Goal: Task Accomplishment & Management: Use online tool/utility

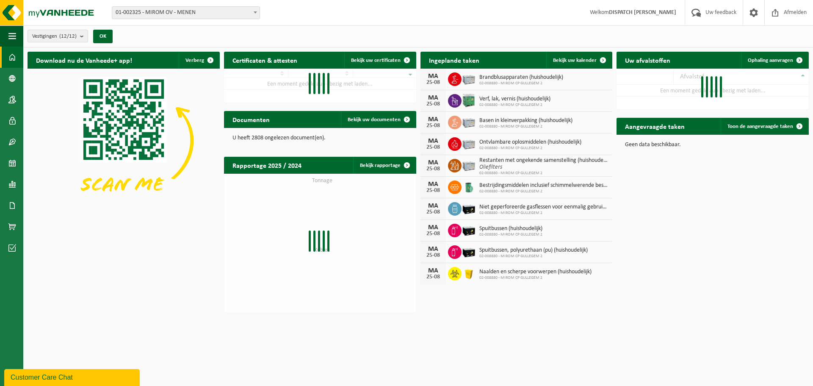
click at [180, 12] on span "01-002325 - MIROM OV - MENEN" at bounding box center [185, 13] width 147 height 12
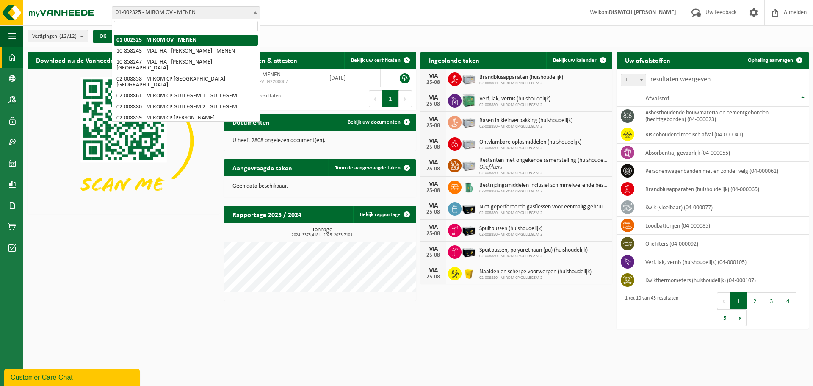
click at [180, 12] on span "01-002325 - MIROM OV - MENEN" at bounding box center [185, 13] width 147 height 12
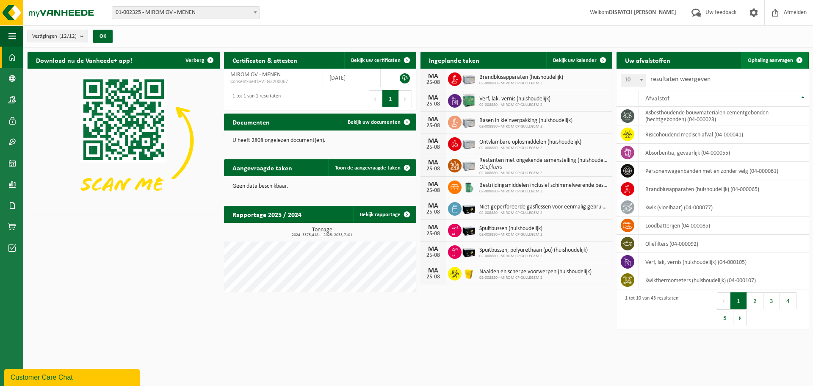
click at [771, 61] on span "Ophaling aanvragen" at bounding box center [769, 61] width 45 height 6
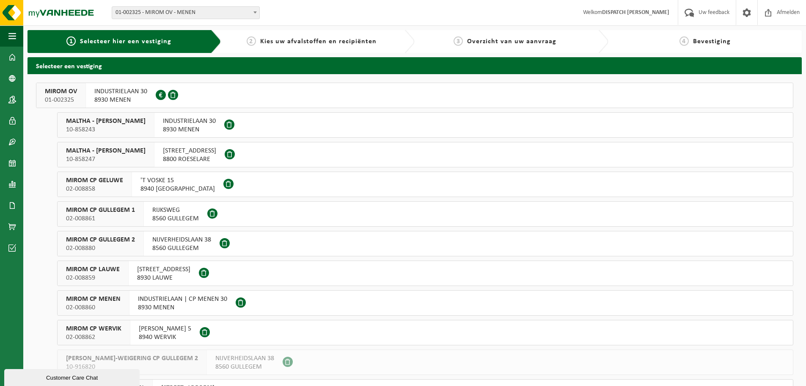
click at [79, 97] on div "MIROM OV 01-002325" at bounding box center [61, 95] width 50 height 25
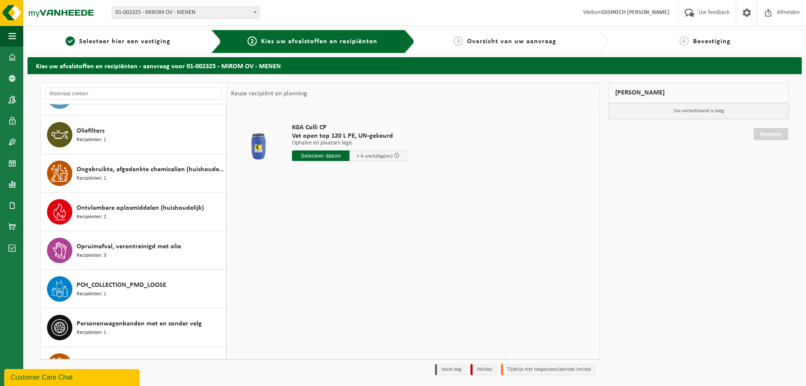
scroll to position [593, 0]
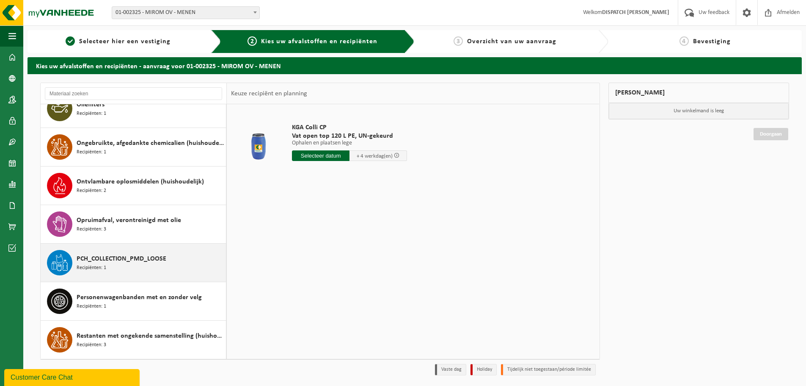
click at [157, 269] on div "PCH_COLLECTION_PMD_LOOSE Recipiënten: 1" at bounding box center [150, 262] width 147 height 25
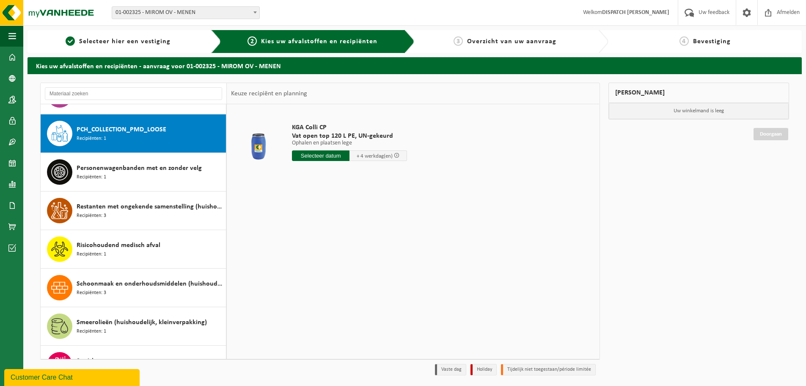
scroll to position [732, 0]
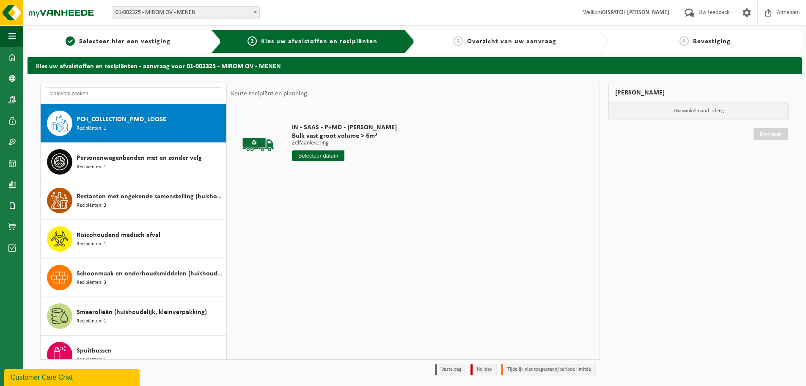
click at [315, 156] on input "text" at bounding box center [318, 155] width 52 height 11
click at [317, 257] on div "26" at bounding box center [314, 258] width 15 height 14
type input "Van 2025-08-26"
click at [319, 185] on button "In winkelmand" at bounding box center [316, 188] width 47 height 14
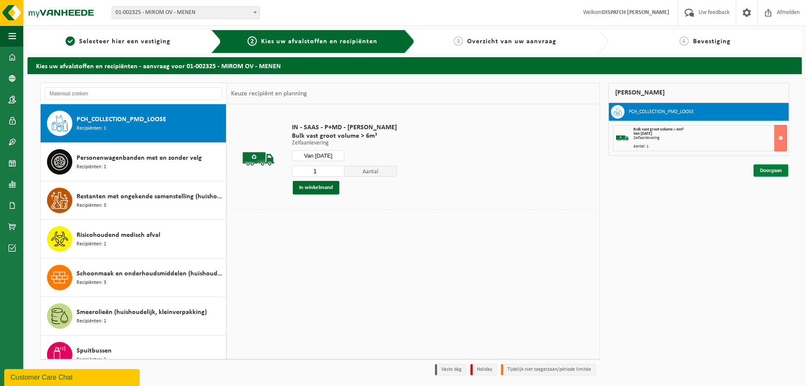
click at [777, 166] on link "Doorgaan" at bounding box center [771, 170] width 35 height 12
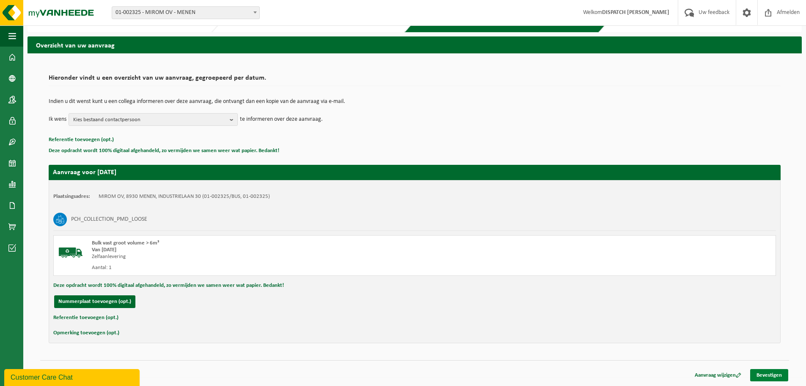
click at [773, 370] on link "Bevestigen" at bounding box center [769, 375] width 38 height 12
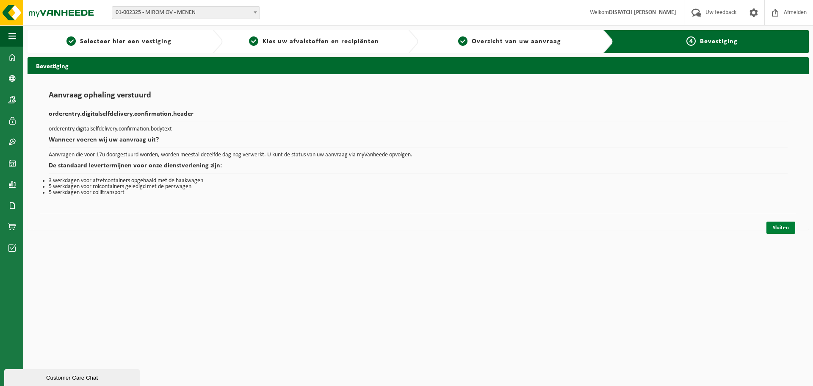
click at [783, 230] on link "Sluiten" at bounding box center [780, 227] width 29 height 12
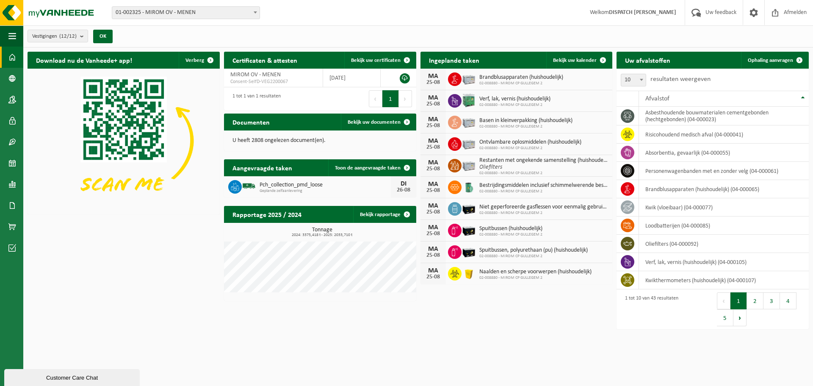
click at [215, 13] on span "01-002325 - MIROM OV - MENEN" at bounding box center [185, 13] width 147 height 12
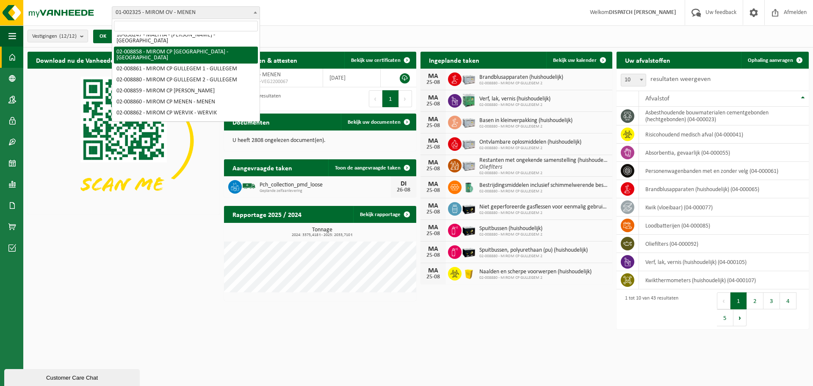
scroll to position [65, 0]
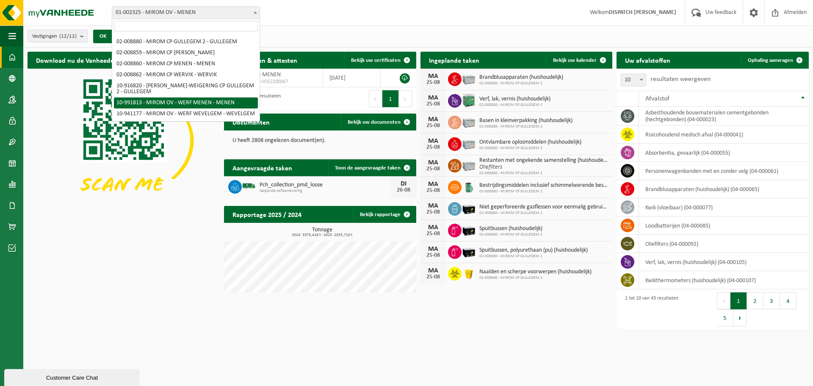
select select "169940"
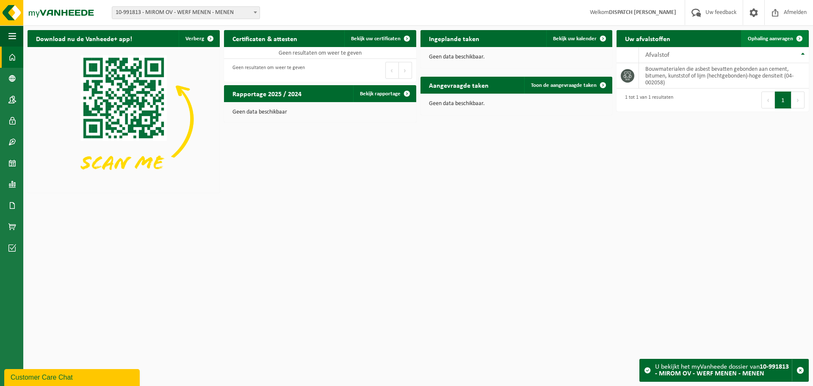
click at [764, 36] on span "Ophaling aanvragen" at bounding box center [769, 39] width 45 height 6
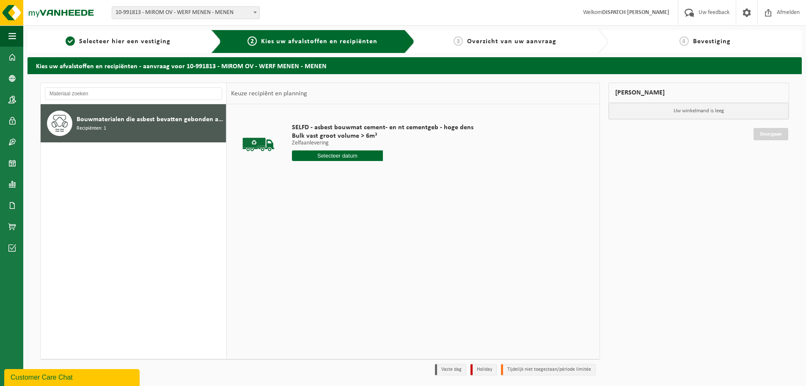
click at [172, 14] on span "10-991813 - MIROM OV - WERF MENEN - MENEN" at bounding box center [185, 13] width 147 height 12
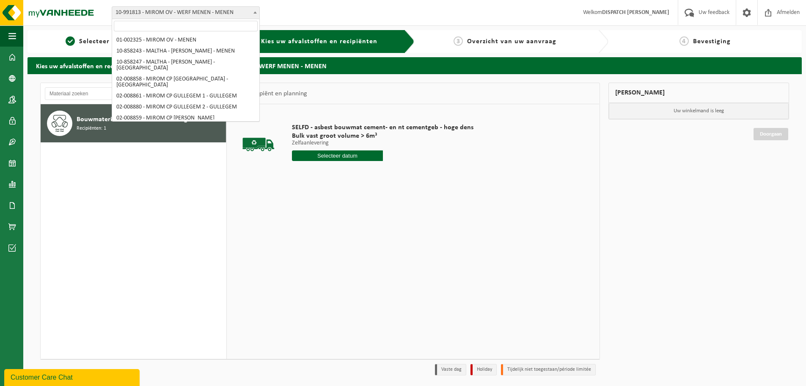
scroll to position [65, 0]
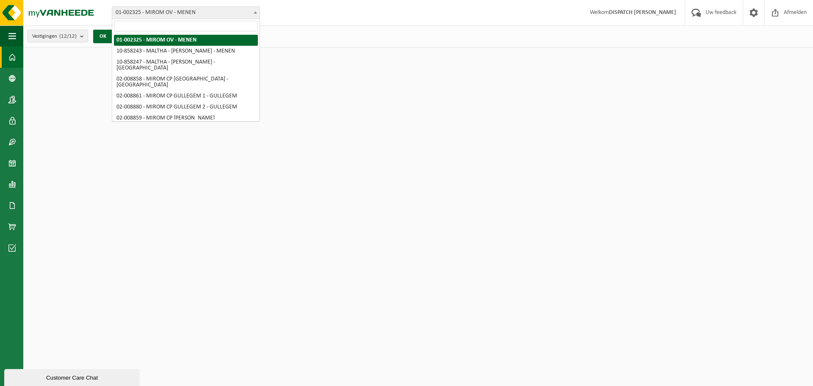
click at [175, 14] on span "01-002325 - MIROM OV - MENEN" at bounding box center [185, 13] width 147 height 12
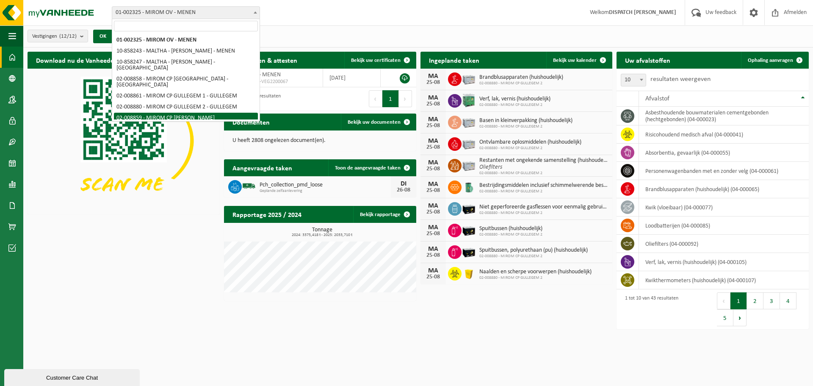
scroll to position [65, 0]
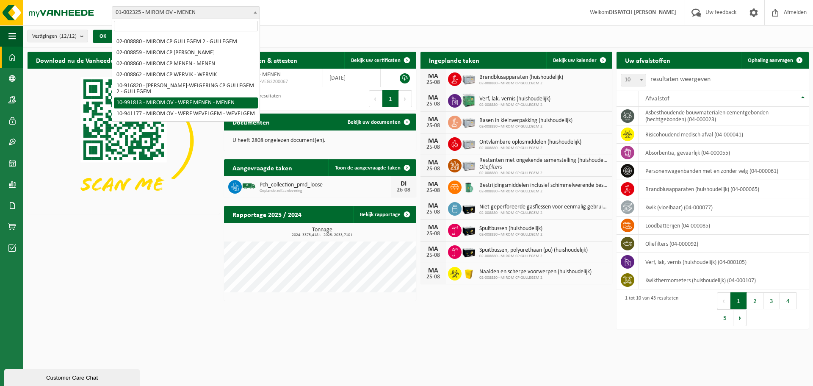
select select "169940"
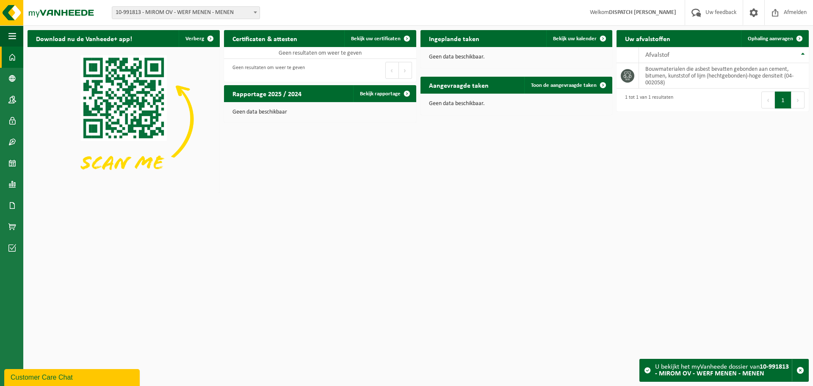
click at [284, 280] on html "Vestiging: 01-002325 - MIROM OV - MENEN 10-858243 - [GEOGRAPHIC_DATA] - MIROM M…" at bounding box center [406, 193] width 813 height 386
